Goal: Task Accomplishment & Management: Use online tool/utility

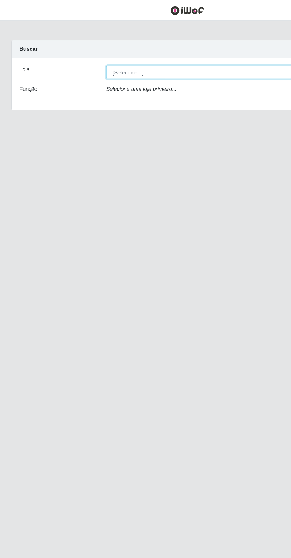
click at [164, 53] on select "[Selecione...] Extrabom - Loja 05 [GEOGRAPHIC_DATA]" at bounding box center [179, 56] width 193 height 10
select select "494"
click at [83, 51] on select "[Selecione...] Extrabom - Loja 05 [GEOGRAPHIC_DATA]" at bounding box center [179, 56] width 193 height 10
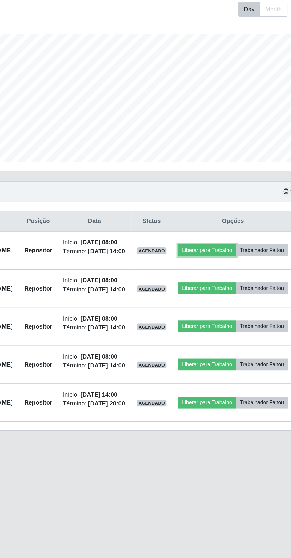
click at [235, 272] on button "Liberar para Trabalho" at bounding box center [215, 273] width 40 height 8
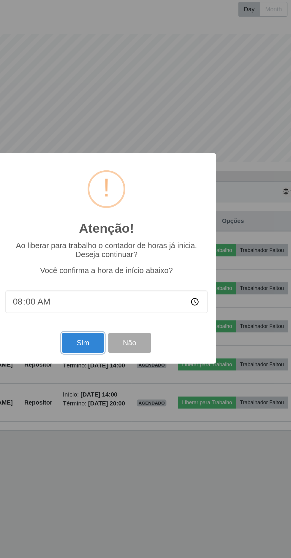
click at [126, 336] on button "Sim" at bounding box center [129, 338] width 29 height 14
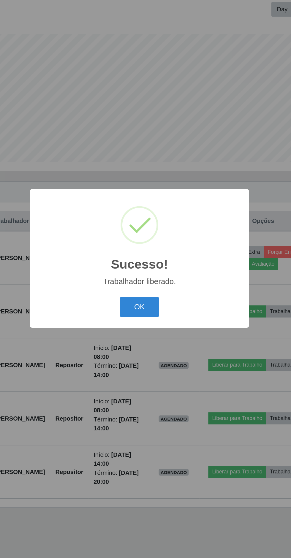
click at [142, 313] on button "OK" at bounding box center [146, 313] width 28 height 14
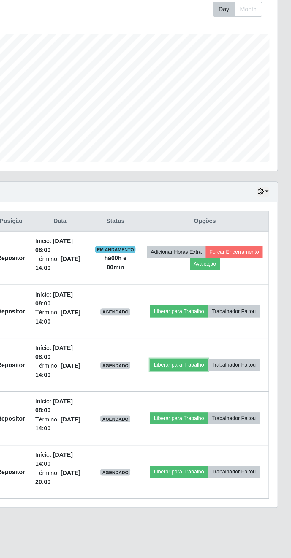
click at [233, 349] on button "Liberar para Trabalho" at bounding box center [213, 353] width 40 height 8
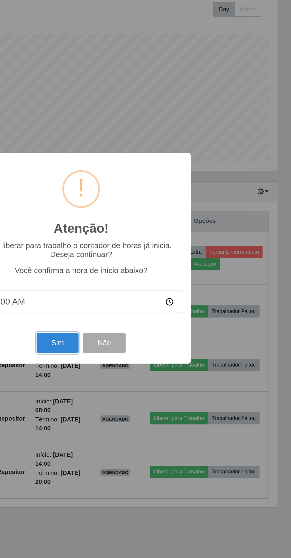
click at [130, 337] on button "Sim" at bounding box center [129, 338] width 29 height 14
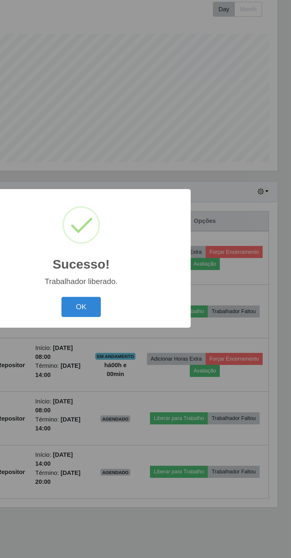
click at [136, 307] on button "OK" at bounding box center [146, 313] width 28 height 14
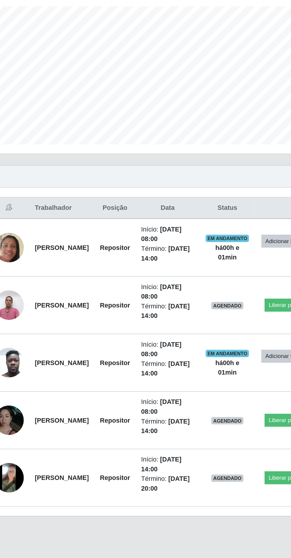
click at [34, 474] on main "Carregando... Buscar Recarregando em 0 segundos... Loja [Selecione...] Extrabom…" at bounding box center [145, 279] width 291 height 527
click at [25, 418] on img at bounding box center [28, 427] width 19 height 19
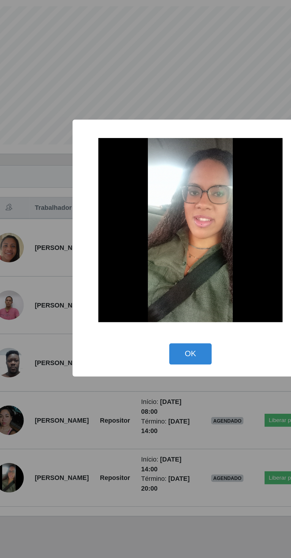
click at [139, 406] on div "× OK Cancel" at bounding box center [145, 279] width 291 height 558
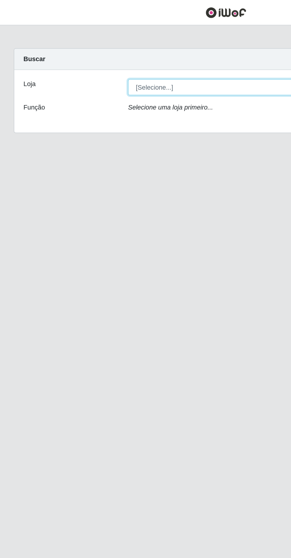
click at [129, 56] on select "[Selecione...] Extrabom - Loja 05 [GEOGRAPHIC_DATA]" at bounding box center [179, 56] width 193 height 10
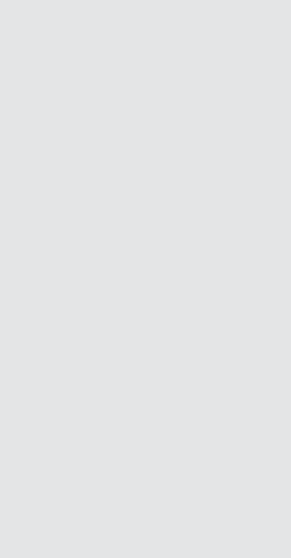
select select "494"
click at [83, 51] on select "[Selecione...] Extrabom - Loja 05 [GEOGRAPHIC_DATA]" at bounding box center [179, 56] width 193 height 10
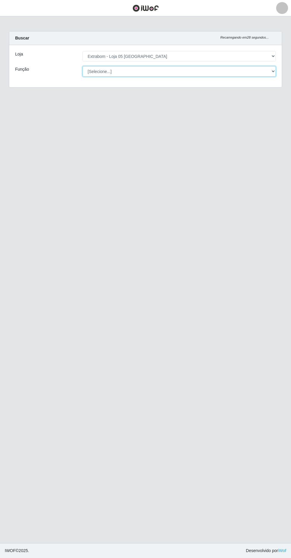
click at [221, 72] on select "[Selecione...] Repositor Repositor + Repositor ++" at bounding box center [179, 71] width 193 height 10
select select "24"
click at [83, 66] on select "[Selecione...] Repositor Repositor + Repositor ++" at bounding box center [179, 71] width 193 height 10
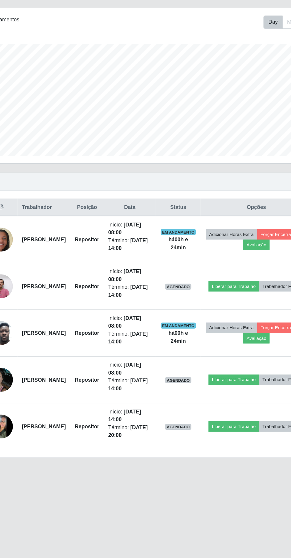
scroll to position [2, 0]
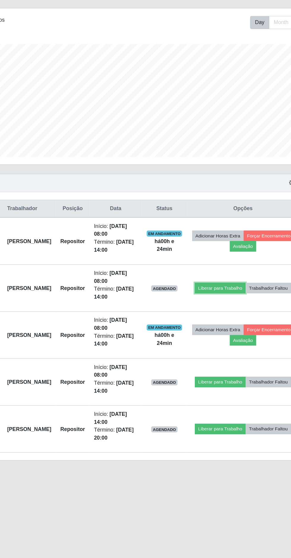
click at [232, 312] on button "Liberar para Trabalho" at bounding box center [213, 316] width 40 height 8
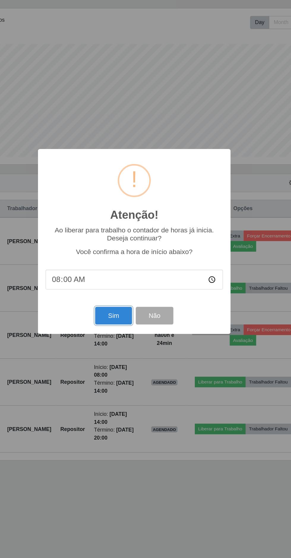
click at [140, 336] on button "Sim" at bounding box center [129, 338] width 29 height 14
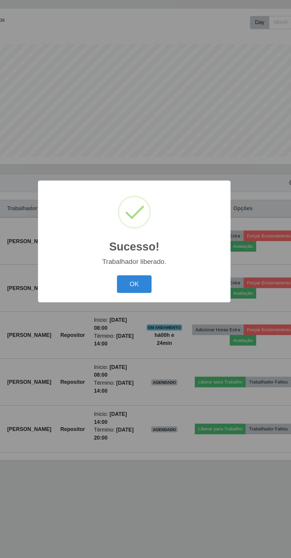
click at [143, 313] on button "OK" at bounding box center [146, 313] width 28 height 14
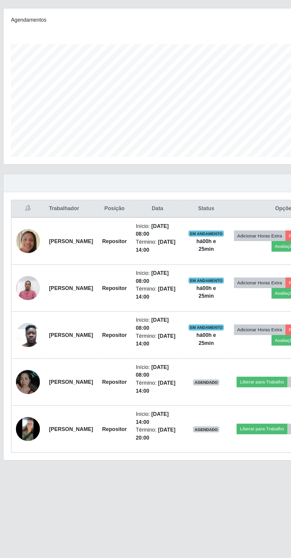
click at [36, 385] on img at bounding box center [28, 390] width 19 height 34
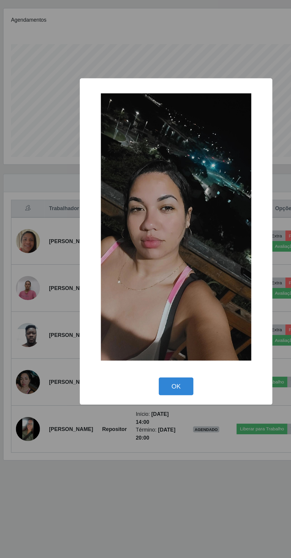
click at [145, 393] on button "OK" at bounding box center [146, 393] width 28 height 14
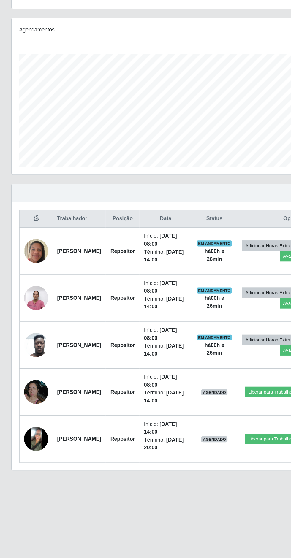
scroll to position [0, 0]
